Goal: Use online tool/utility: Utilize a website feature to perform a specific function

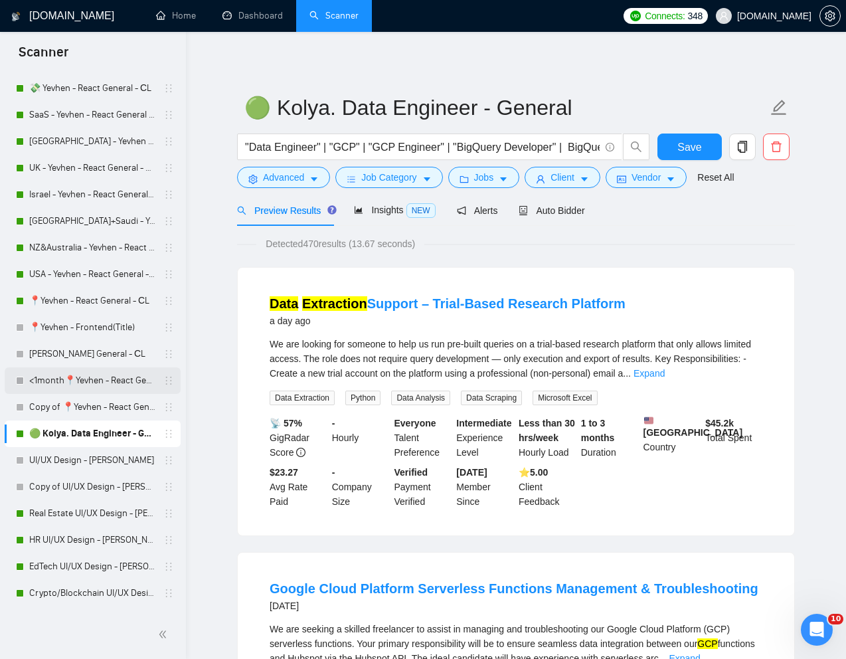
scroll to position [432, 0]
click at [66, 351] on link "[PERSON_NAME] General - СL" at bounding box center [92, 355] width 126 height 27
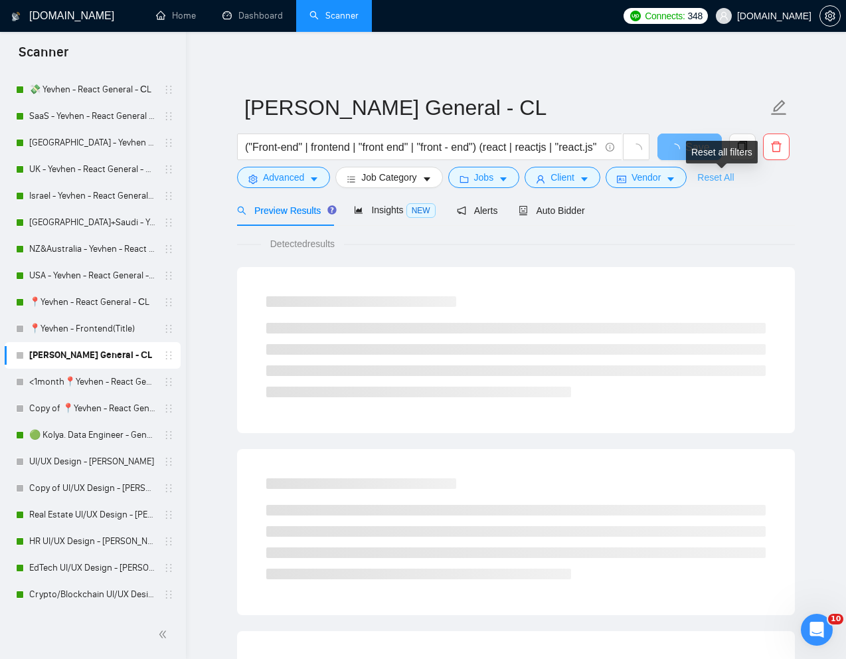
click at [723, 175] on link "Reset All" at bounding box center [715, 177] width 37 height 15
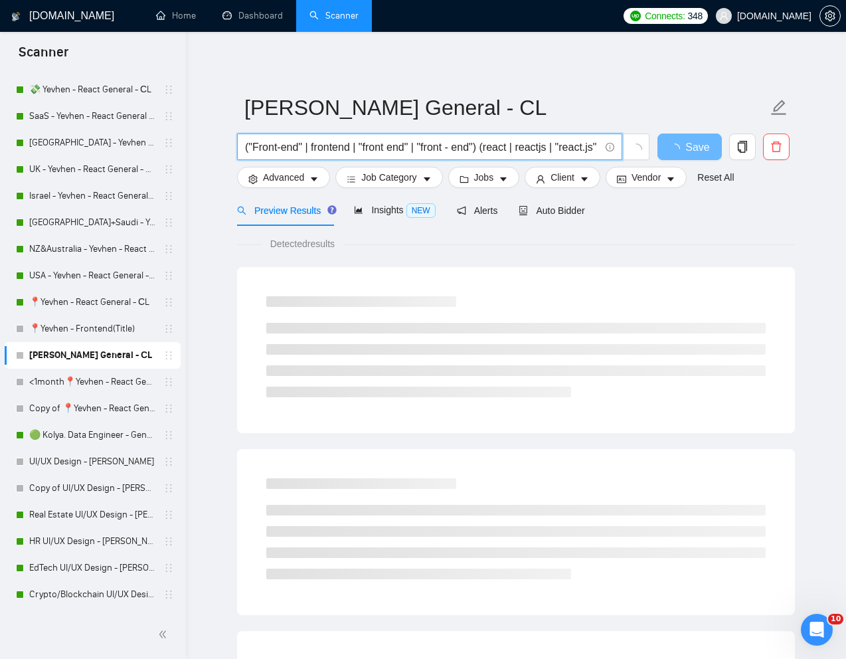
click at [511, 149] on input "("Front-end" | frontend | "front end" | "front - end") (react | reactjs | "reac…" at bounding box center [422, 147] width 355 height 17
paste input "Local NextJS Programmer Needed"
type input "Local NextJS Programmer Needed"
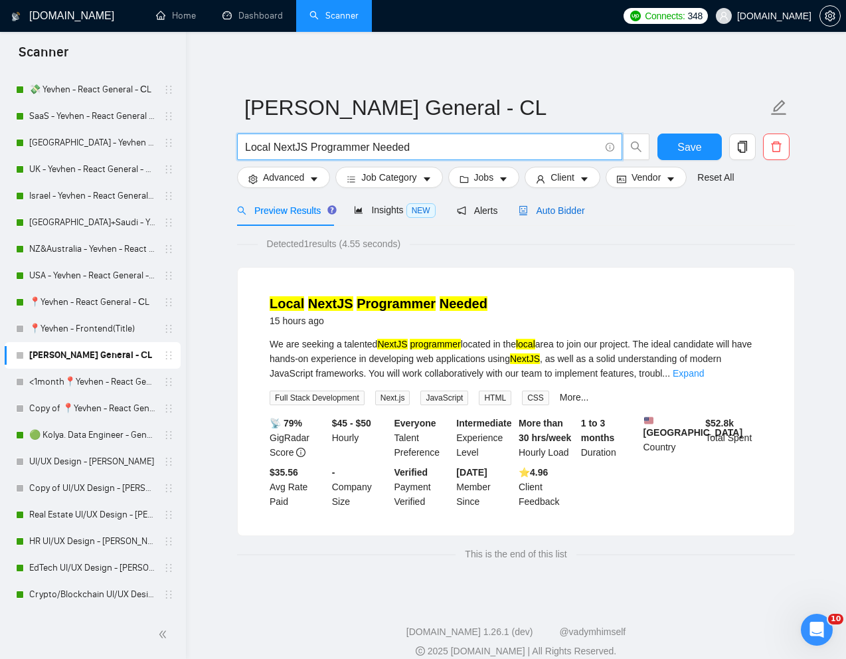
click at [567, 205] on span "Auto Bidder" at bounding box center [552, 210] width 66 height 11
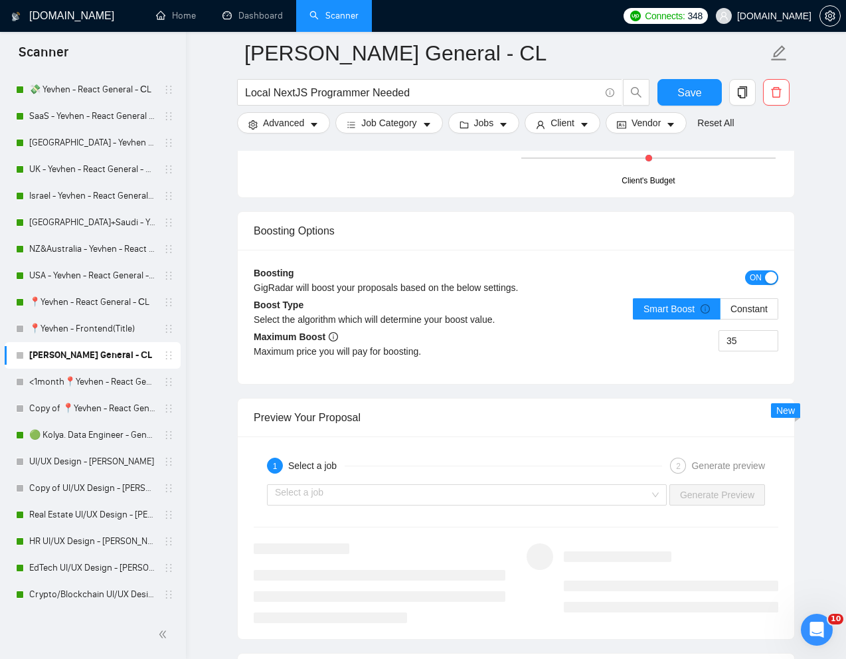
scroll to position [2346, 0]
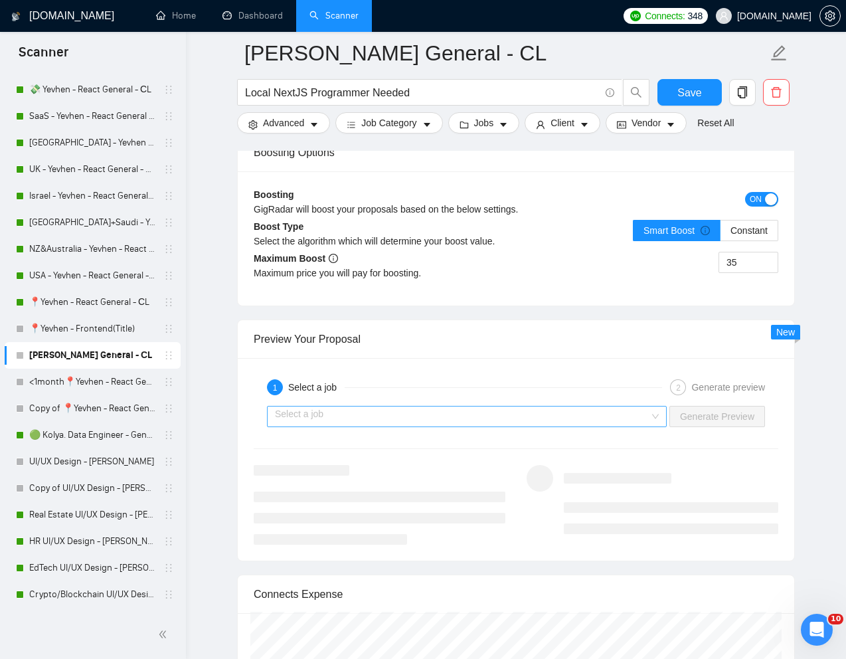
click at [448, 417] on input "search" at bounding box center [462, 417] width 375 height 20
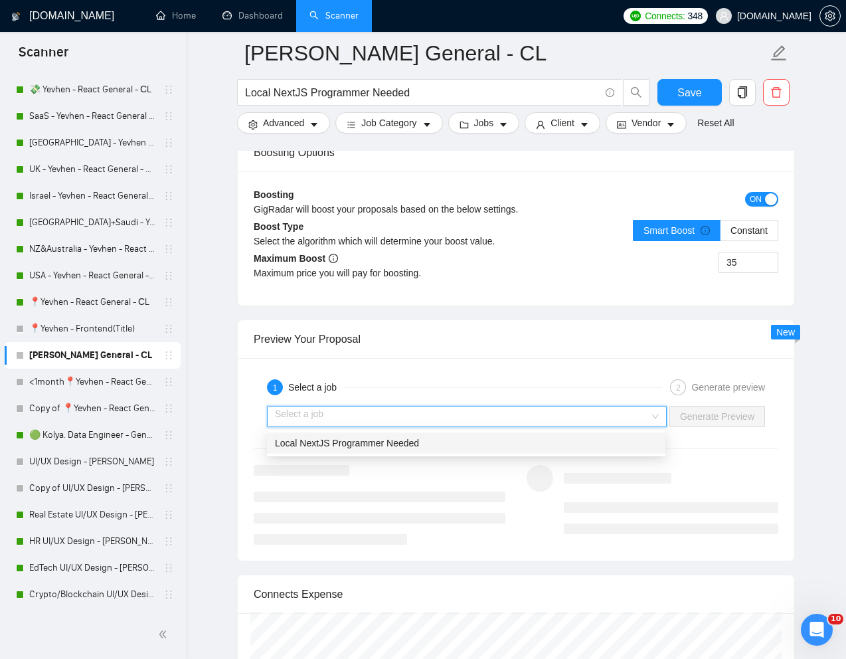
click at [386, 445] on span "Local NextJS Programmer Needed" at bounding box center [347, 443] width 144 height 11
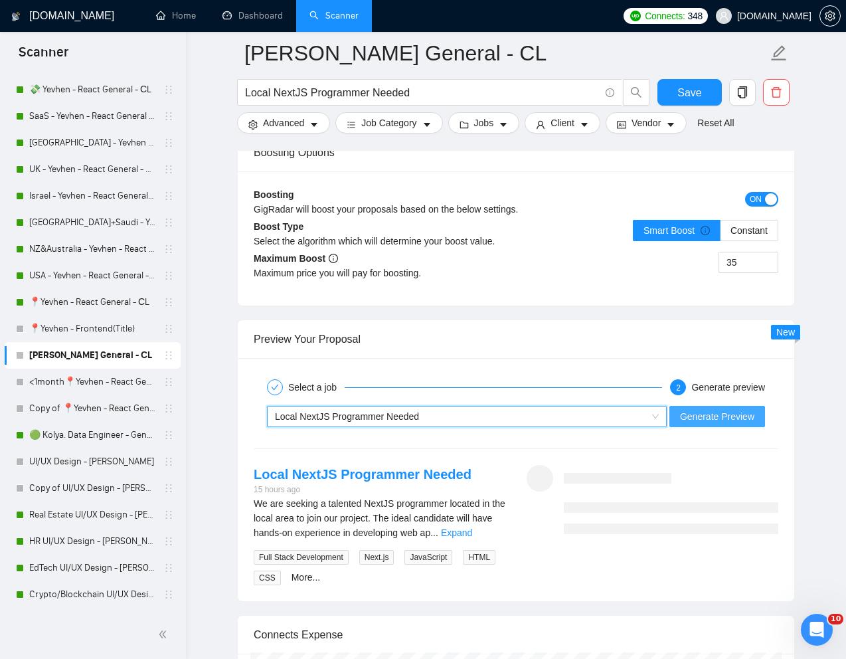
click at [695, 411] on span "Generate Preview" at bounding box center [717, 416] width 74 height 15
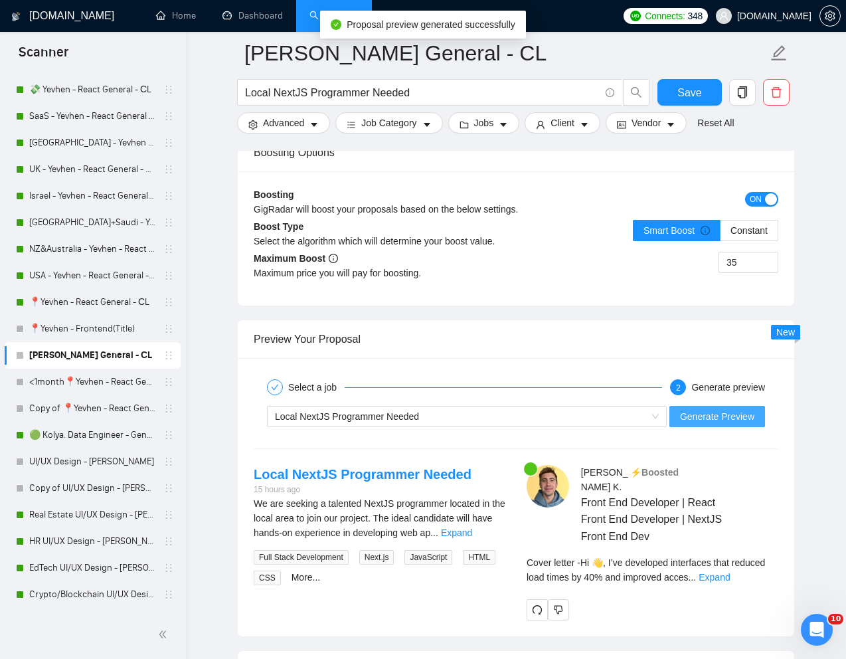
scroll to position [2401, 0]
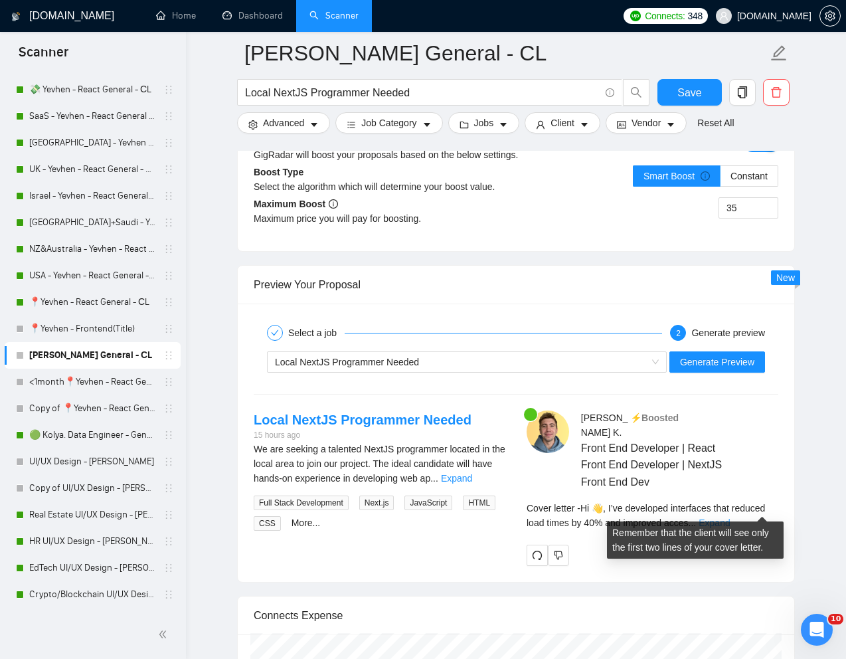
click at [730, 517] on link "Expand" at bounding box center [714, 522] width 31 height 11
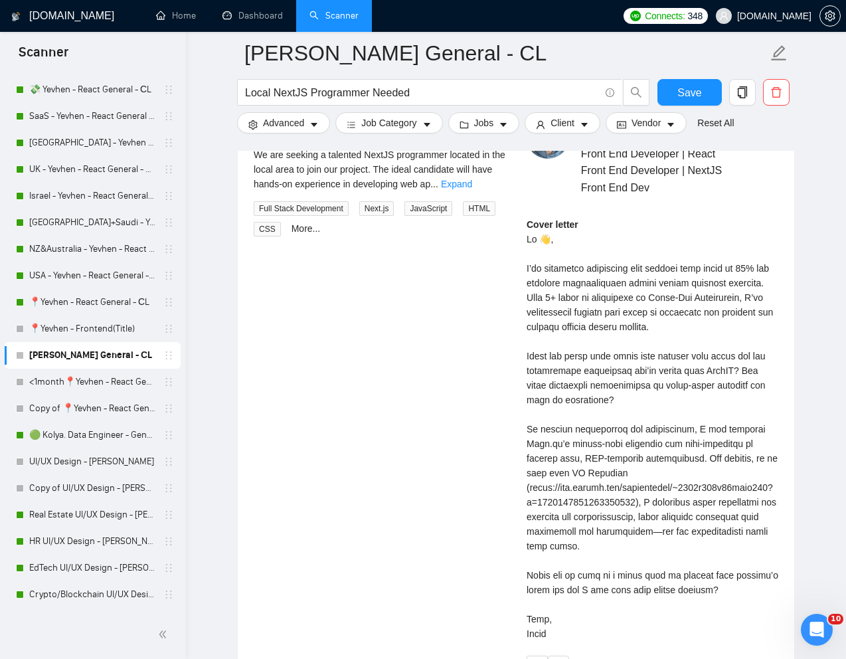
scroll to position [2701, 0]
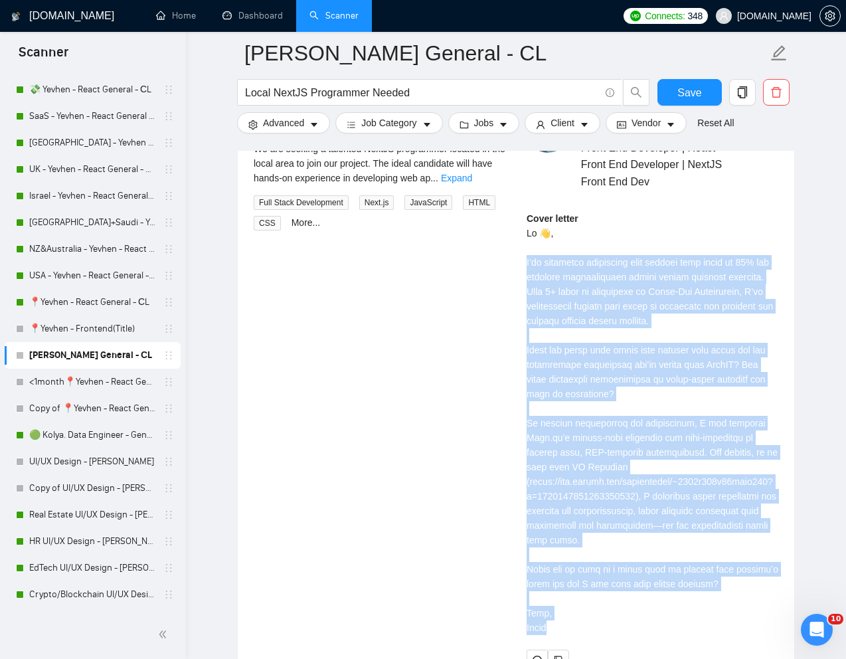
drag, startPoint x: 523, startPoint y: 246, endPoint x: 583, endPoint y: 626, distance: 384.5
click at [583, 626] on div "[PERSON_NAME] ⚡️Boosted Front End Developer | React Front End Developer | NextJ…" at bounding box center [652, 390] width 273 height 560
copy div "’ve developed interfaces that reduced load times by 40% and improved accessibil…"
